Goal: Transaction & Acquisition: Purchase product/service

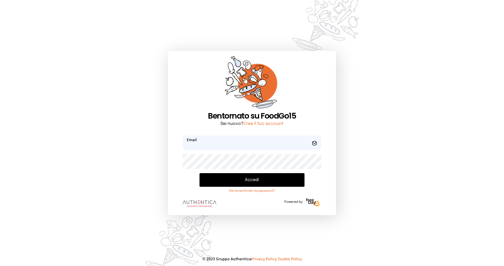
type input "**********"
click at [223, 181] on button "Accedi" at bounding box center [252, 180] width 105 height 14
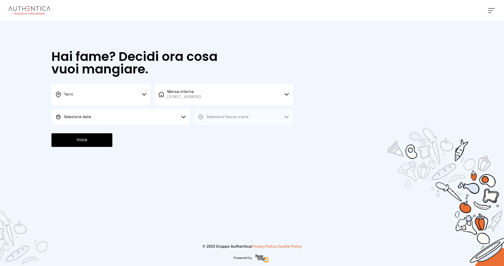
click at [114, 116] on button "Seleziona data" at bounding box center [120, 117] width 138 height 16
click at [99, 131] on li "[DATE], [DATE]" at bounding box center [120, 132] width 138 height 14
click at [235, 117] on span "Seleziona fascia oraria" at bounding box center [228, 117] width 42 height 4
click at [232, 129] on li "Pranzo" at bounding box center [243, 132] width 99 height 14
click at [95, 140] on button "Inizia" at bounding box center [81, 140] width 61 height 14
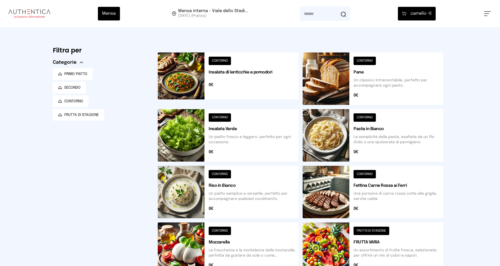
click at [239, 76] on button at bounding box center [228, 79] width 141 height 53
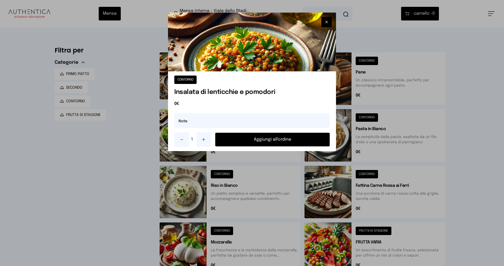
click at [239, 140] on button "Aggiungi all'ordine" at bounding box center [272, 140] width 114 height 14
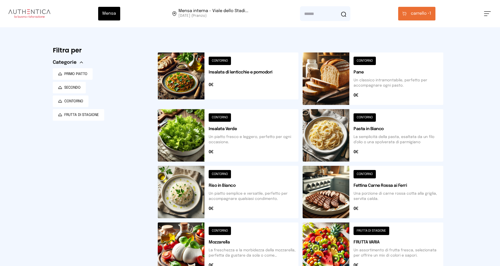
scroll to position [53, 0]
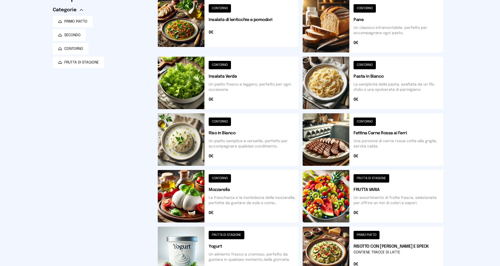
click at [366, 189] on button at bounding box center [373, 196] width 141 height 53
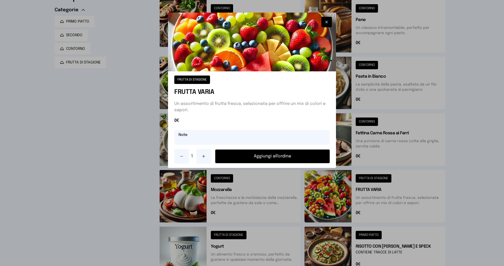
click at [204, 137] on input "text" at bounding box center [251, 137] width 155 height 15
type input "*****"
click at [258, 157] on button "Aggiungi all'ordine" at bounding box center [272, 157] width 114 height 14
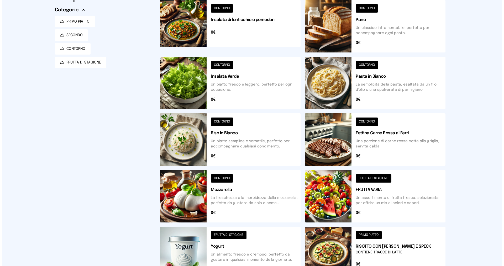
scroll to position [0, 0]
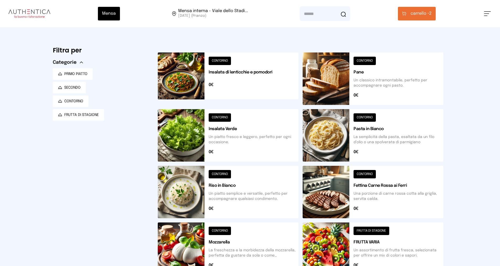
click at [412, 13] on span "carrello •" at bounding box center [420, 14] width 19 height 6
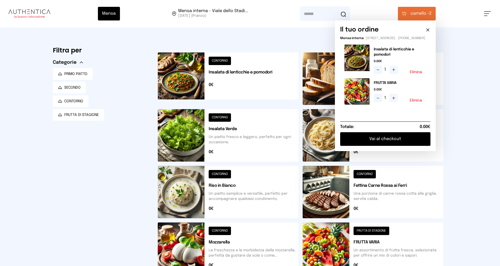
click at [364, 144] on button "Vai al checkout" at bounding box center [385, 139] width 90 height 14
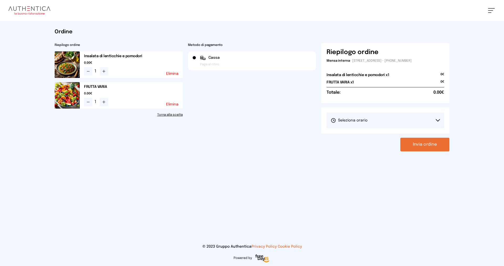
click at [357, 114] on button "Seleziona orario" at bounding box center [386, 121] width 118 height 16
click at [349, 132] on li "1° Turno (13:00 - 15:00)" at bounding box center [386, 135] width 118 height 14
click at [428, 144] on button "Invia ordine" at bounding box center [424, 145] width 49 height 14
